Goal: Book appointment/travel/reservation

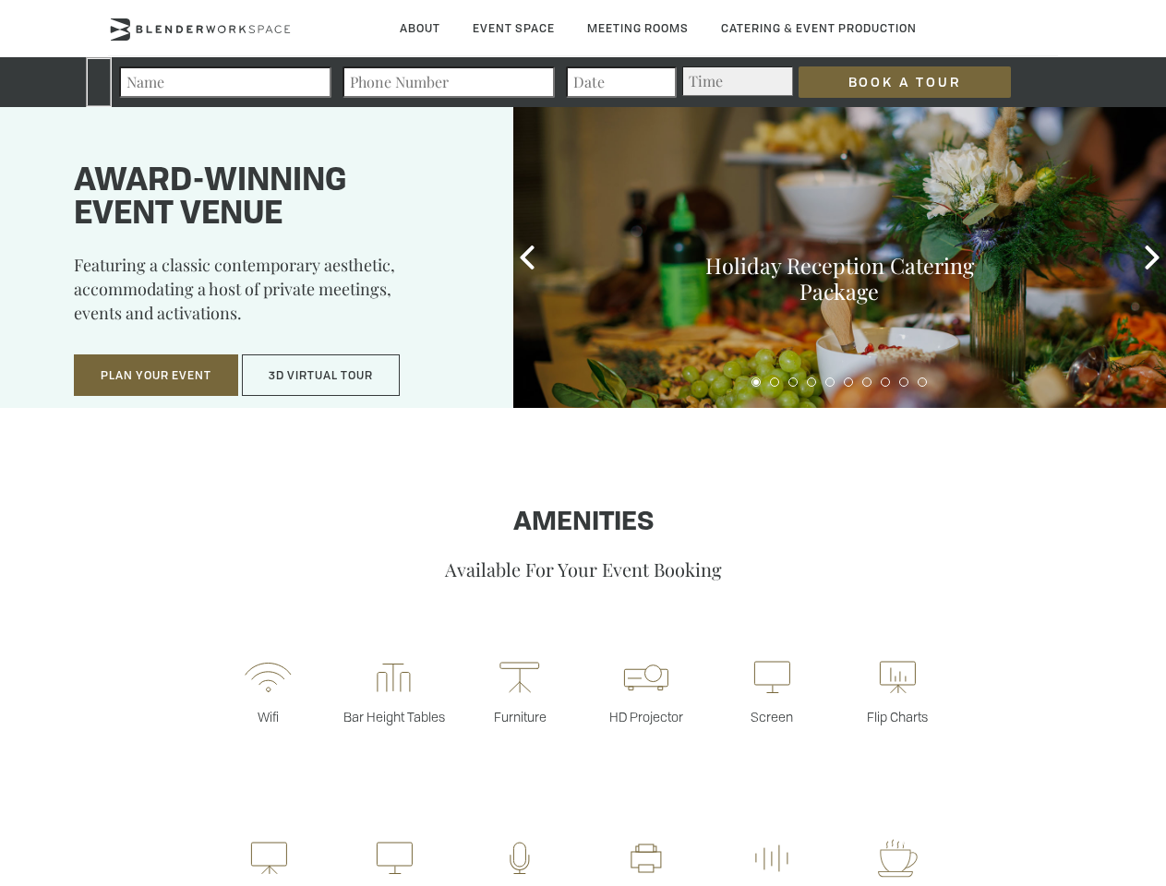
click at [890, 82] on input "Book a Tour" at bounding box center [904, 81] width 212 height 31
click at [156, 376] on button "Plan Your Event" at bounding box center [156, 375] width 164 height 42
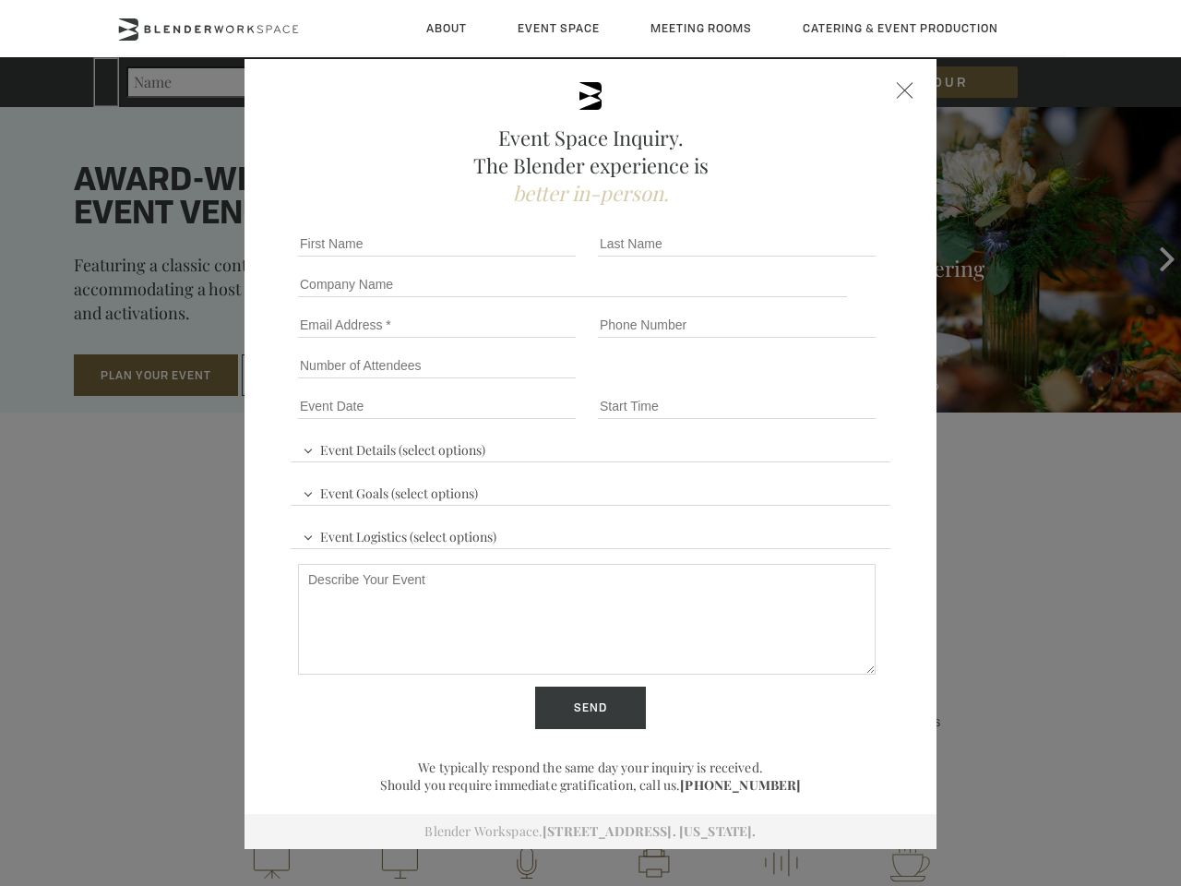
click at [321, 376] on input "Number of Attendees" at bounding box center [437, 366] width 278 height 26
click at [527, 258] on div "First name *" at bounding box center [441, 243] width 300 height 41
click at [1152, 258] on div "Event Space Inquiry. The Blender experience is better in-person. Event Details …" at bounding box center [590, 443] width 1181 height 886
click at [756, 382] on fieldset "Number of Attendees Budget Range" at bounding box center [591, 365] width 600 height 41
click at [774, 382] on fieldset "Number of Attendees Budget Range" at bounding box center [591, 365] width 600 height 41
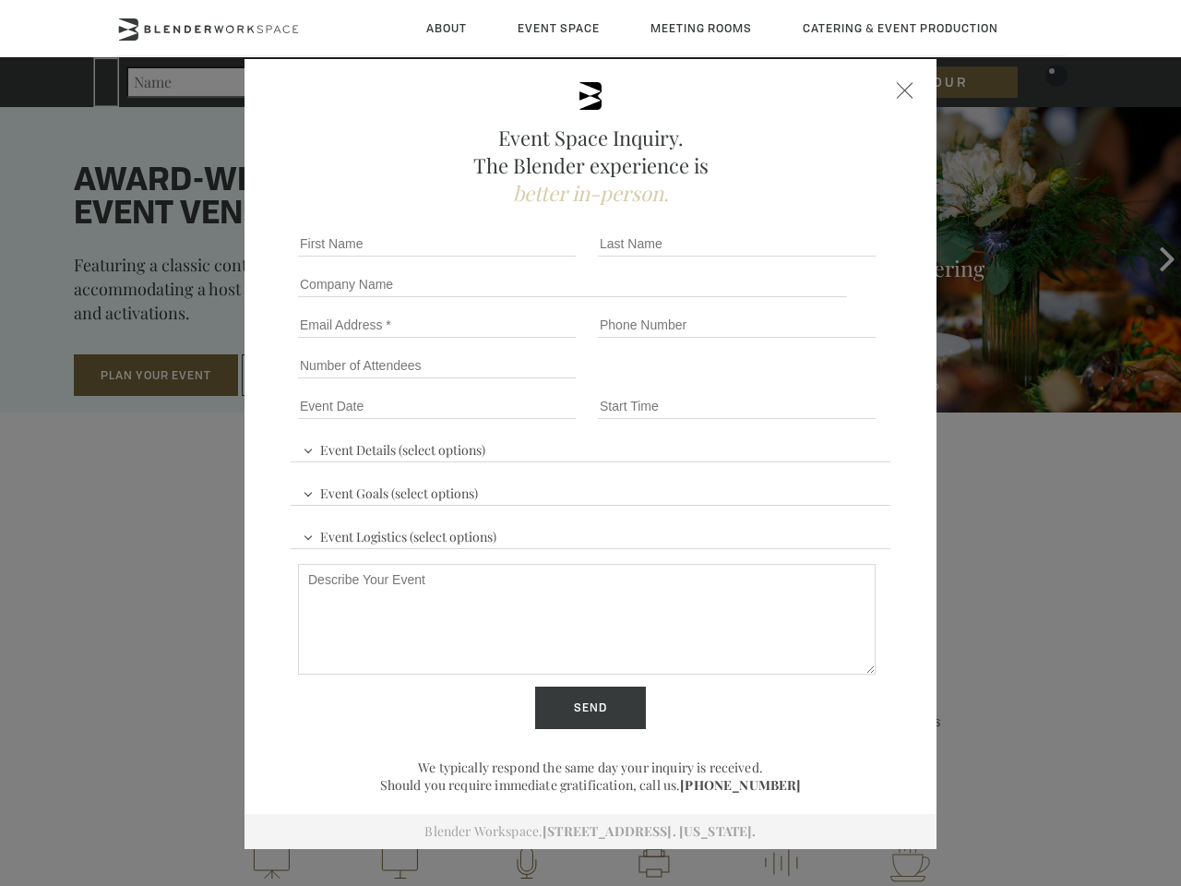
click at [793, 382] on fieldset "Number of Attendees Budget Range" at bounding box center [591, 365] width 600 height 41
click at [811, 382] on fieldset "Number of Attendees Budget Range" at bounding box center [591, 365] width 600 height 41
click at [830, 382] on fieldset "Number of Attendees Budget Range" at bounding box center [591, 365] width 600 height 41
